Goal: Task Accomplishment & Management: Use online tool/utility

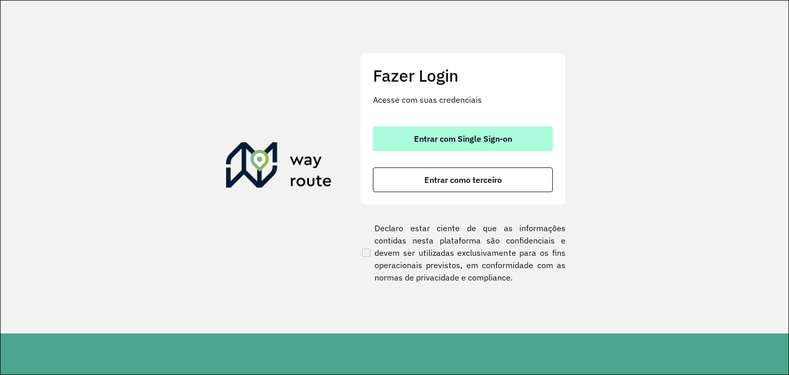
click at [453, 135] on span "Entrar com Single Sign-on" at bounding box center [463, 139] width 98 height 8
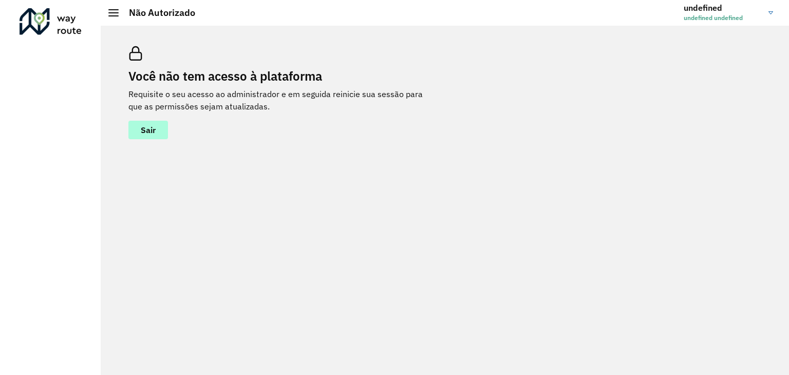
click at [142, 138] on button "Sair" at bounding box center [148, 130] width 40 height 18
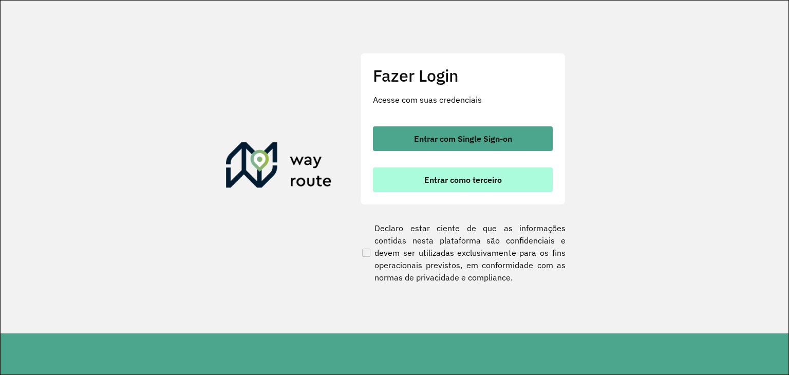
click at [461, 186] on button "Entrar como terceiro" at bounding box center [463, 179] width 180 height 25
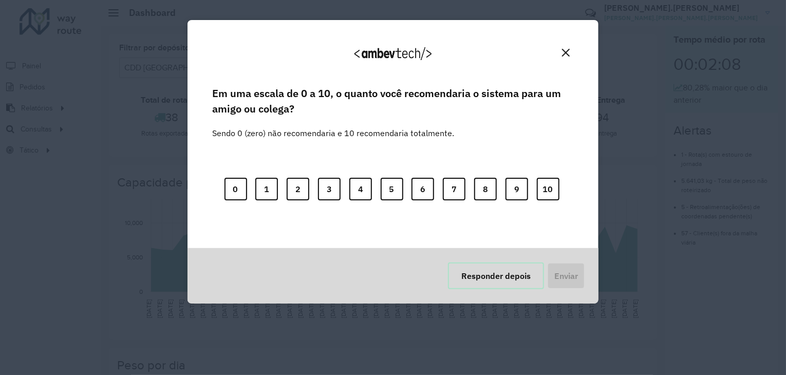
click at [525, 281] on button "Responder depois" at bounding box center [496, 275] width 96 height 27
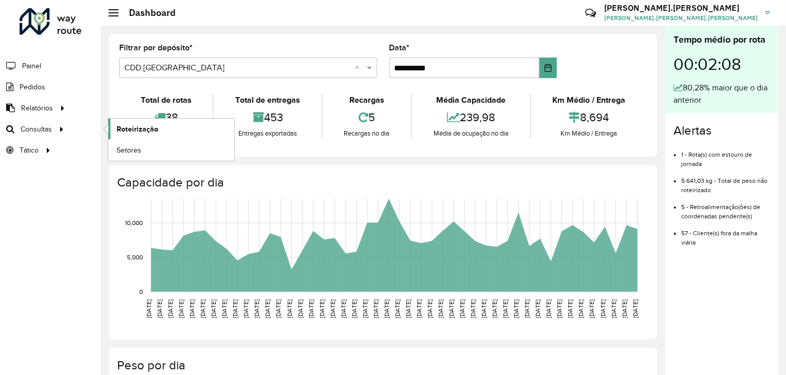
click at [138, 129] on span "Roteirização" at bounding box center [138, 129] width 42 height 11
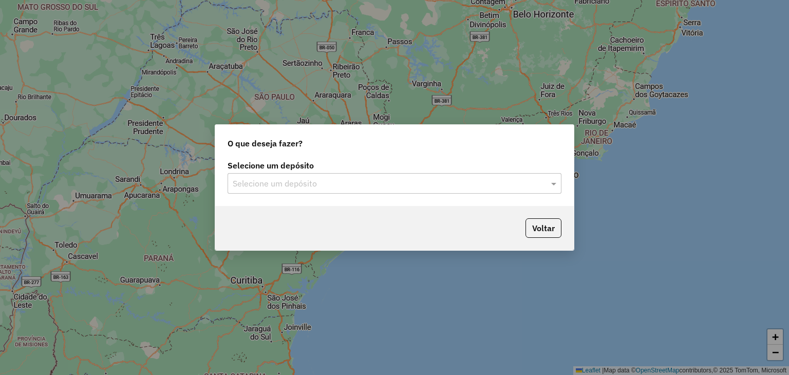
click at [286, 187] on input "text" at bounding box center [384, 184] width 303 height 12
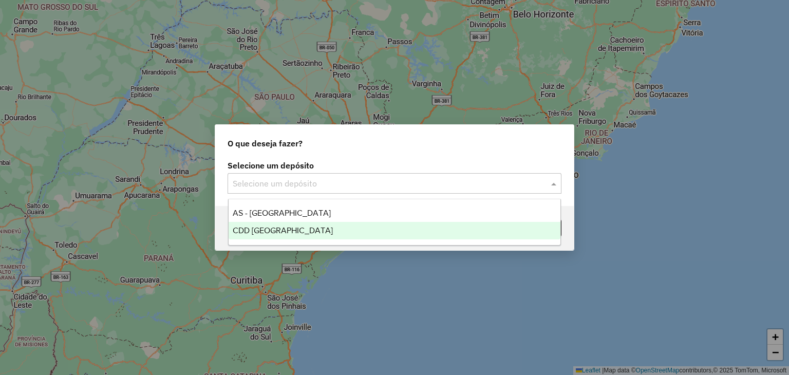
click at [287, 239] on ng-dropdown-panel "AS - Florianópolis CDD Florianópolis" at bounding box center [394, 222] width 333 height 47
click at [298, 233] on div "CDD [GEOGRAPHIC_DATA]" at bounding box center [395, 230] width 332 height 17
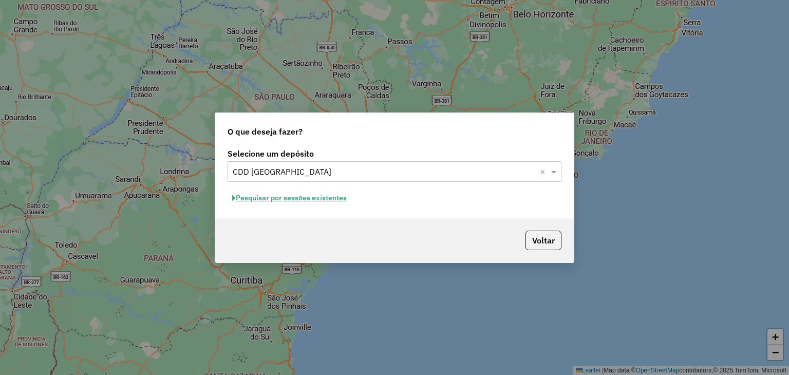
click at [274, 197] on button "Pesquisar por sessões existentes" at bounding box center [289, 198] width 124 height 16
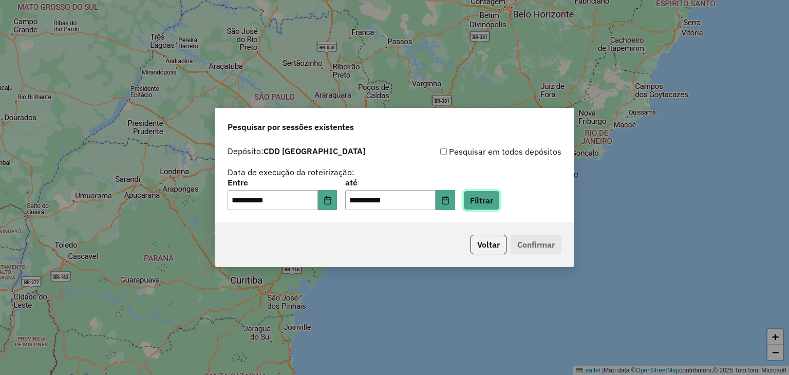
click at [495, 196] on button "Filtrar" at bounding box center [481, 201] width 36 height 20
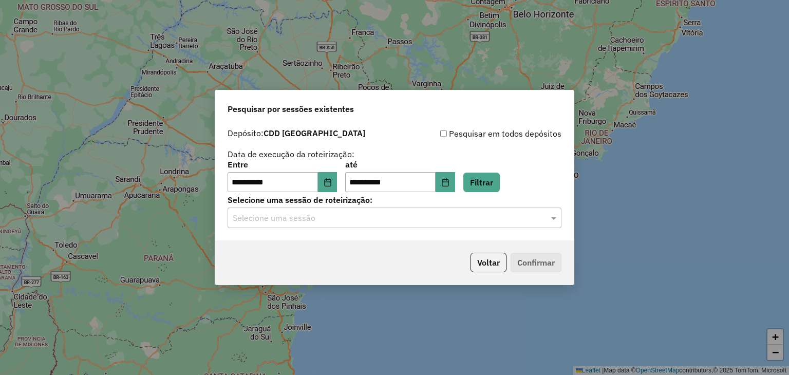
click at [461, 214] on input "text" at bounding box center [384, 218] width 303 height 12
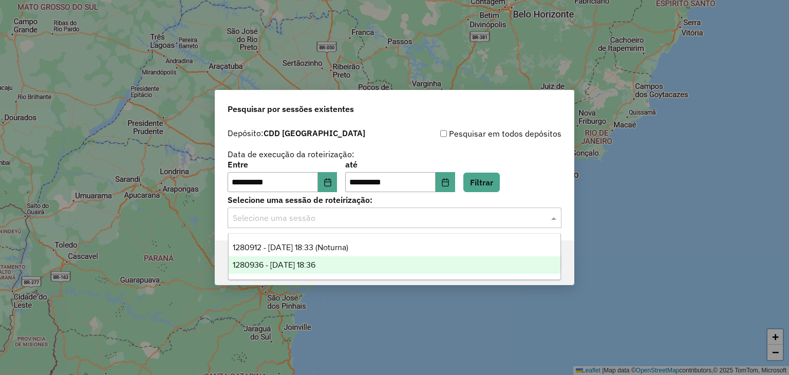
click at [390, 268] on div "1280936 - 23/09/2025 18:36" at bounding box center [395, 264] width 332 height 17
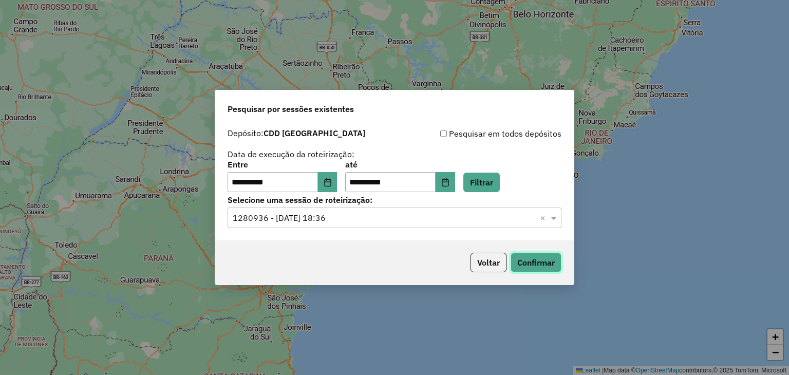
click at [547, 259] on button "Confirmar" at bounding box center [535, 263] width 51 height 20
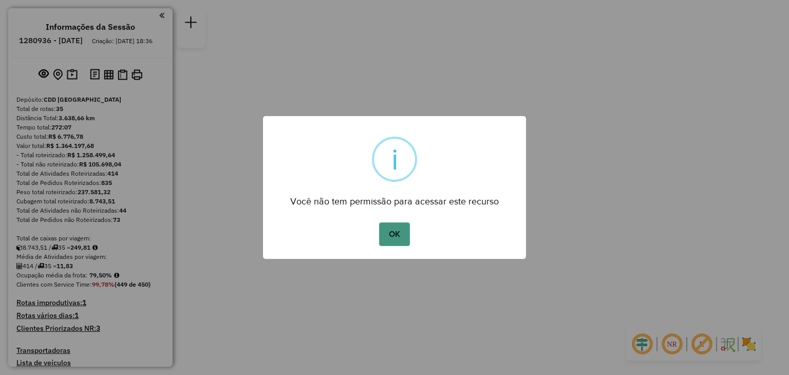
click at [396, 239] on button "OK" at bounding box center [394, 234] width 30 height 24
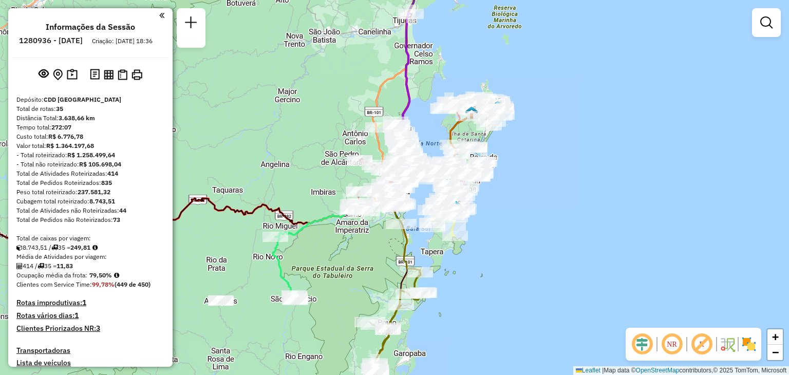
click at [674, 337] on em at bounding box center [671, 344] width 25 height 25
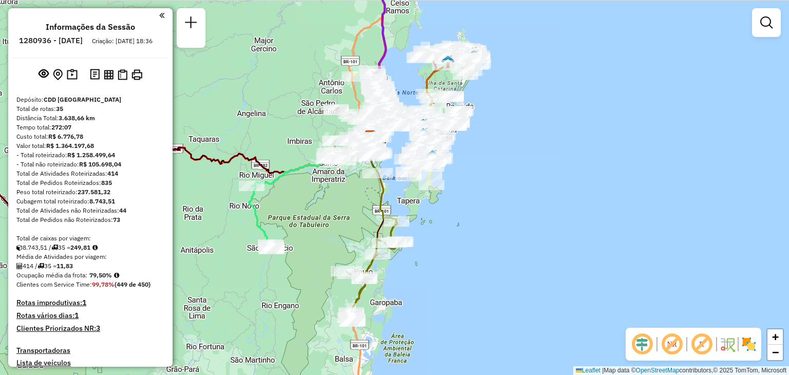
drag, startPoint x: 562, startPoint y: 208, endPoint x: 536, endPoint y: 156, distance: 57.9
click at [536, 156] on div "Janela de atendimento Grade de atendimento Capacidade Transportadoras Veículos …" at bounding box center [394, 187] width 789 height 375
